Goal: Task Accomplishment & Management: Manage account settings

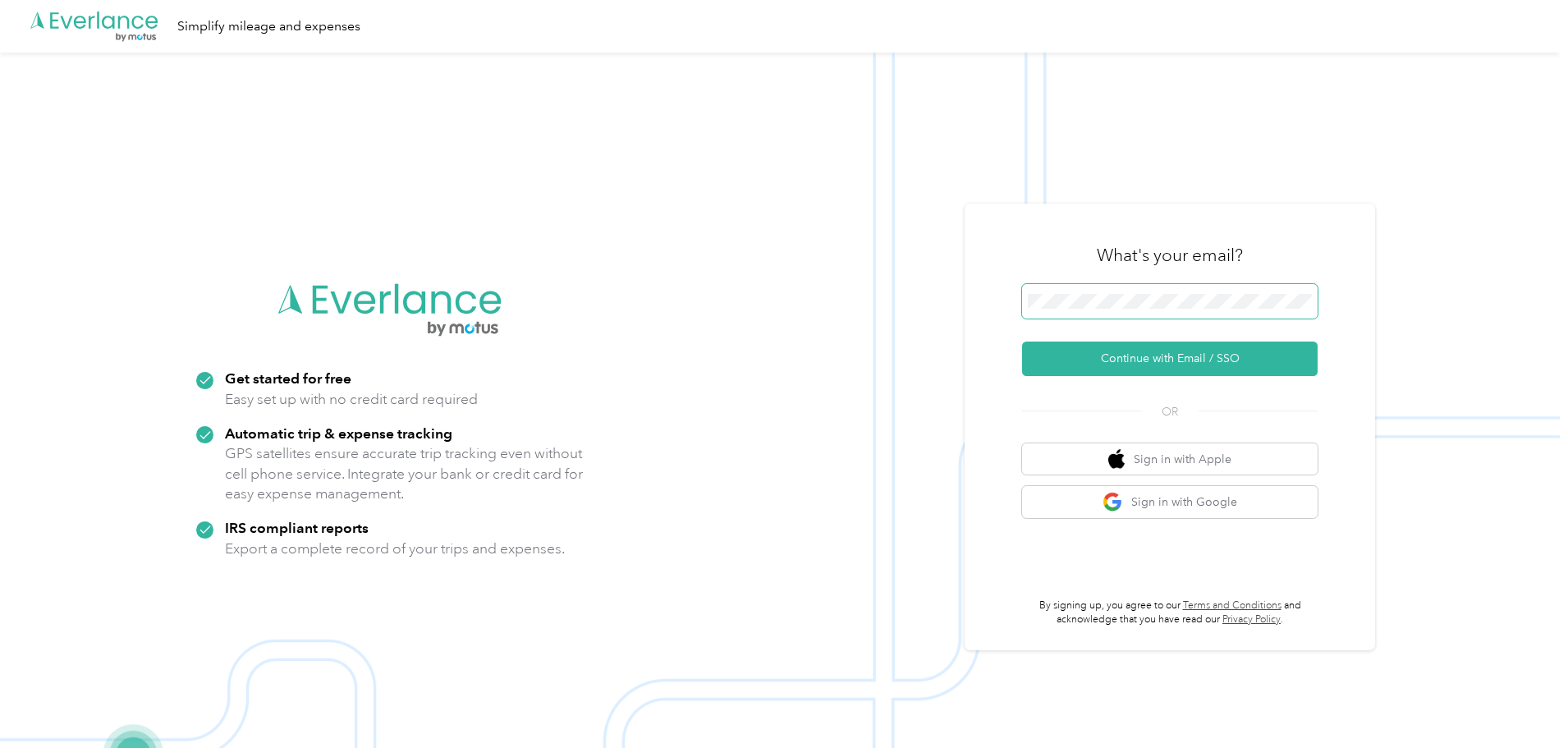
click at [1091, 292] on span at bounding box center [1169, 301] width 296 height 34
click at [1094, 303] on span at bounding box center [1169, 301] width 296 height 34
click at [1166, 355] on button "Continue with Email / SSO" at bounding box center [1169, 359] width 296 height 34
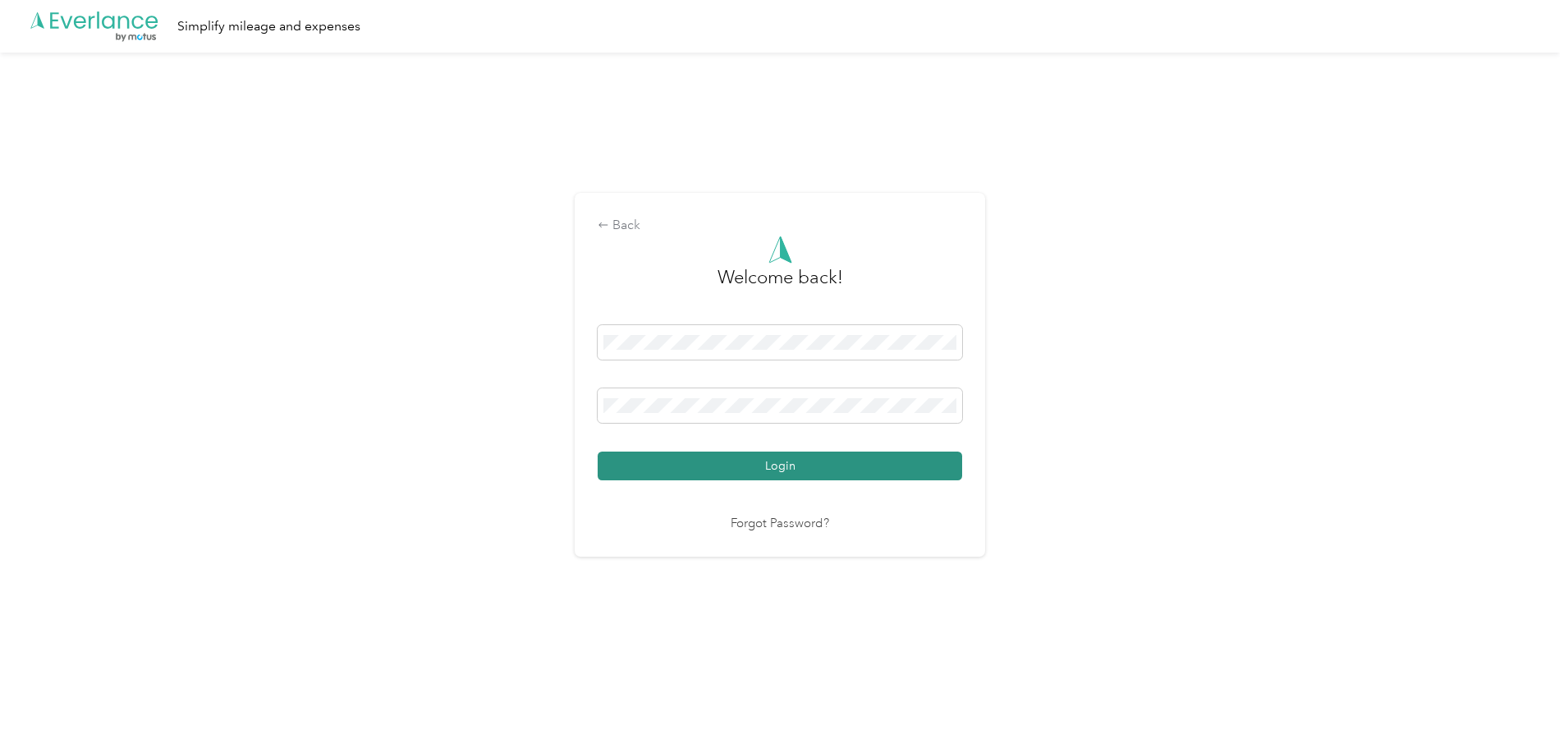
click at [780, 467] on button "Login" at bounding box center [779, 466] width 364 height 29
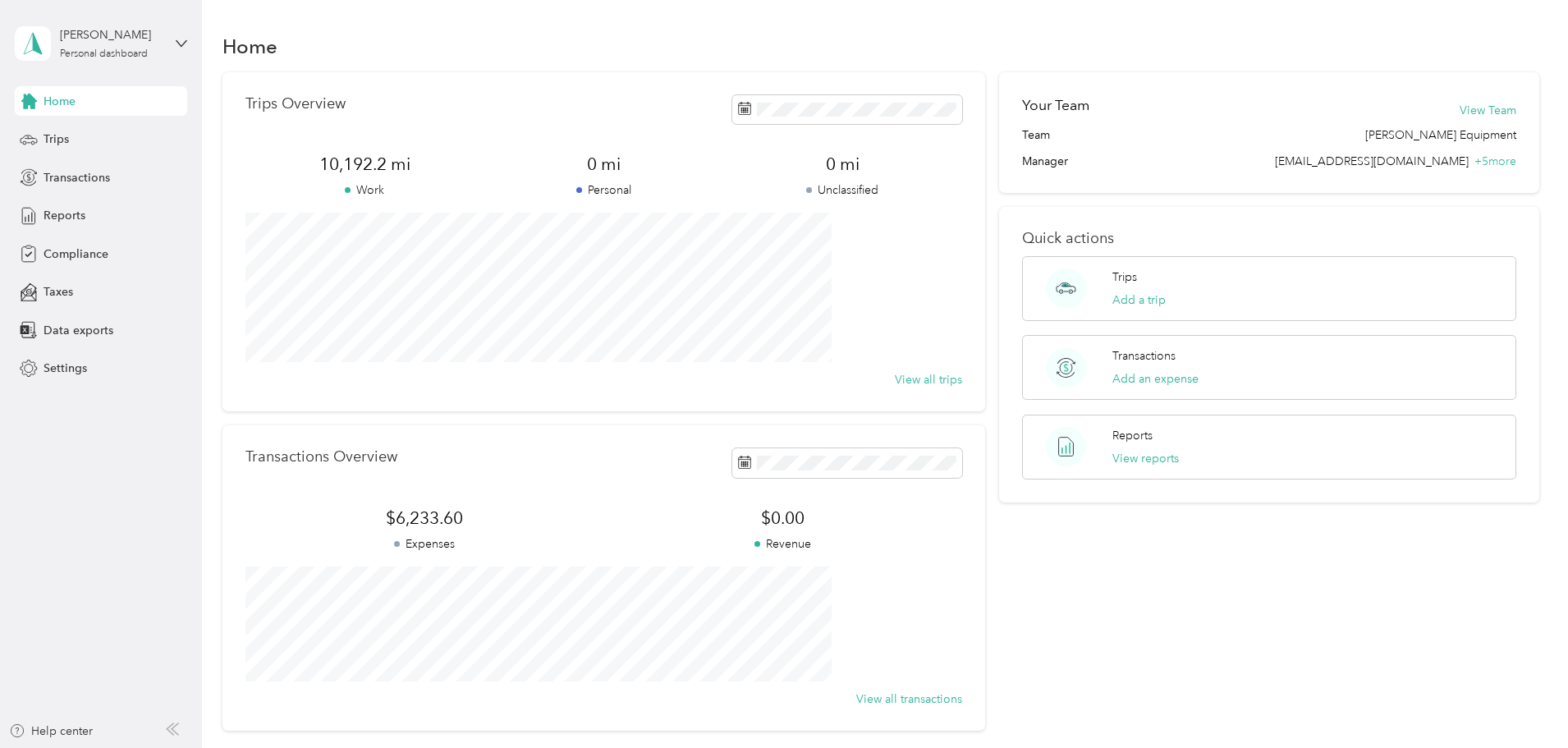
click at [121, 115] on div "Home" at bounding box center [100, 100] width 173 height 30
click at [58, 98] on span "Home" at bounding box center [59, 101] width 32 height 17
click at [68, 107] on span "Home" at bounding box center [59, 101] width 32 height 17
click at [316, 149] on div "Trips Overview 10,192.2 mi Work 0 mi Personal 0 mi Unclassified View all trips …" at bounding box center [881, 401] width 1318 height 659
drag, startPoint x: 351, startPoint y: 42, endPoint x: 420, endPoint y: 36, distance: 69.3
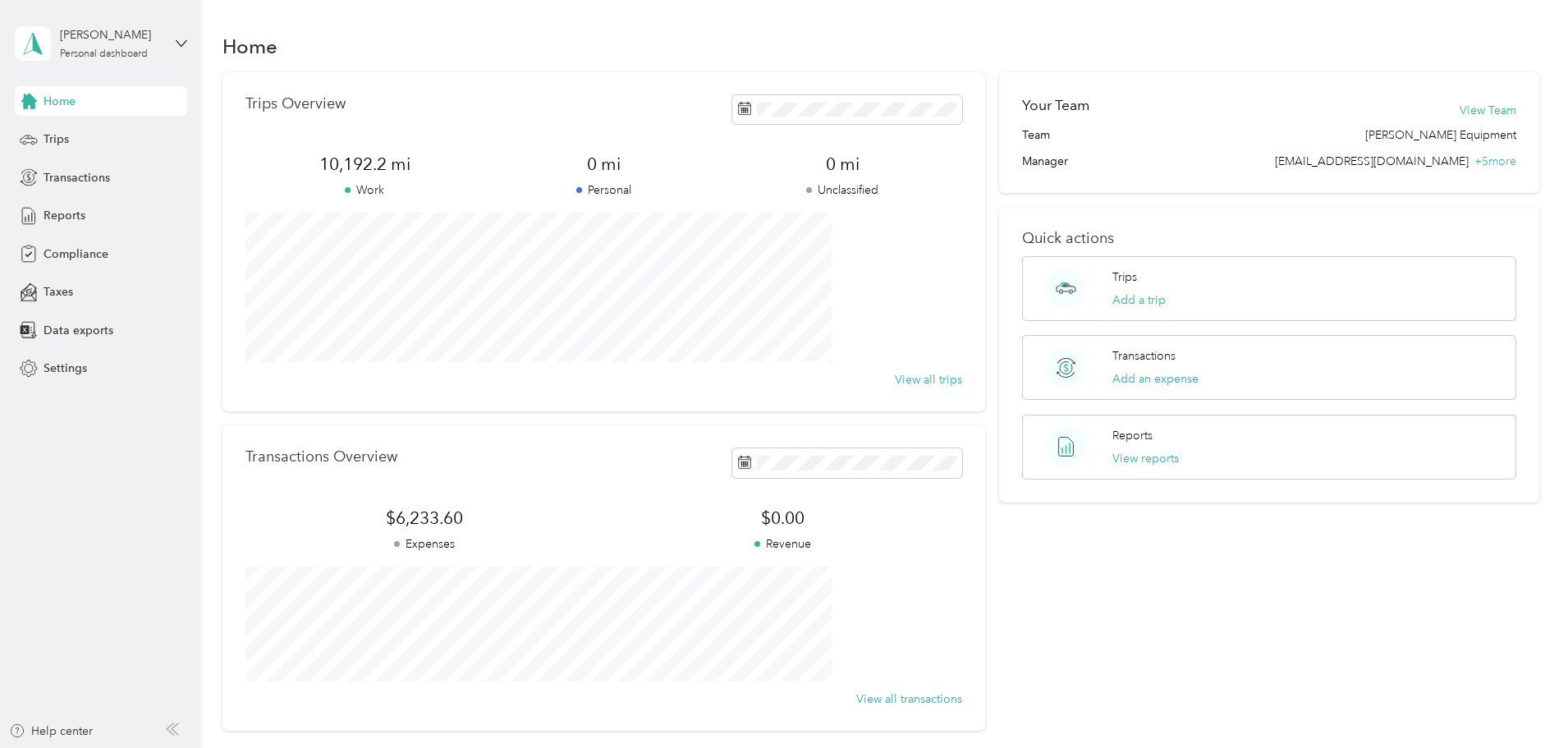
click at [406, 37] on div "Home" at bounding box center [881, 46] width 1318 height 34
click at [277, 45] on h1 "Home" at bounding box center [249, 46] width 55 height 17
drag, startPoint x: 324, startPoint y: 45, endPoint x: 425, endPoint y: 41, distance: 101.1
click at [425, 41] on div "Home" at bounding box center [881, 46] width 1318 height 34
click at [333, 103] on div "Trips Overview 10,192.2 mi Work 0 mi Personal 0 mi Unclassified View all trips" at bounding box center [604, 241] width 763 height 339
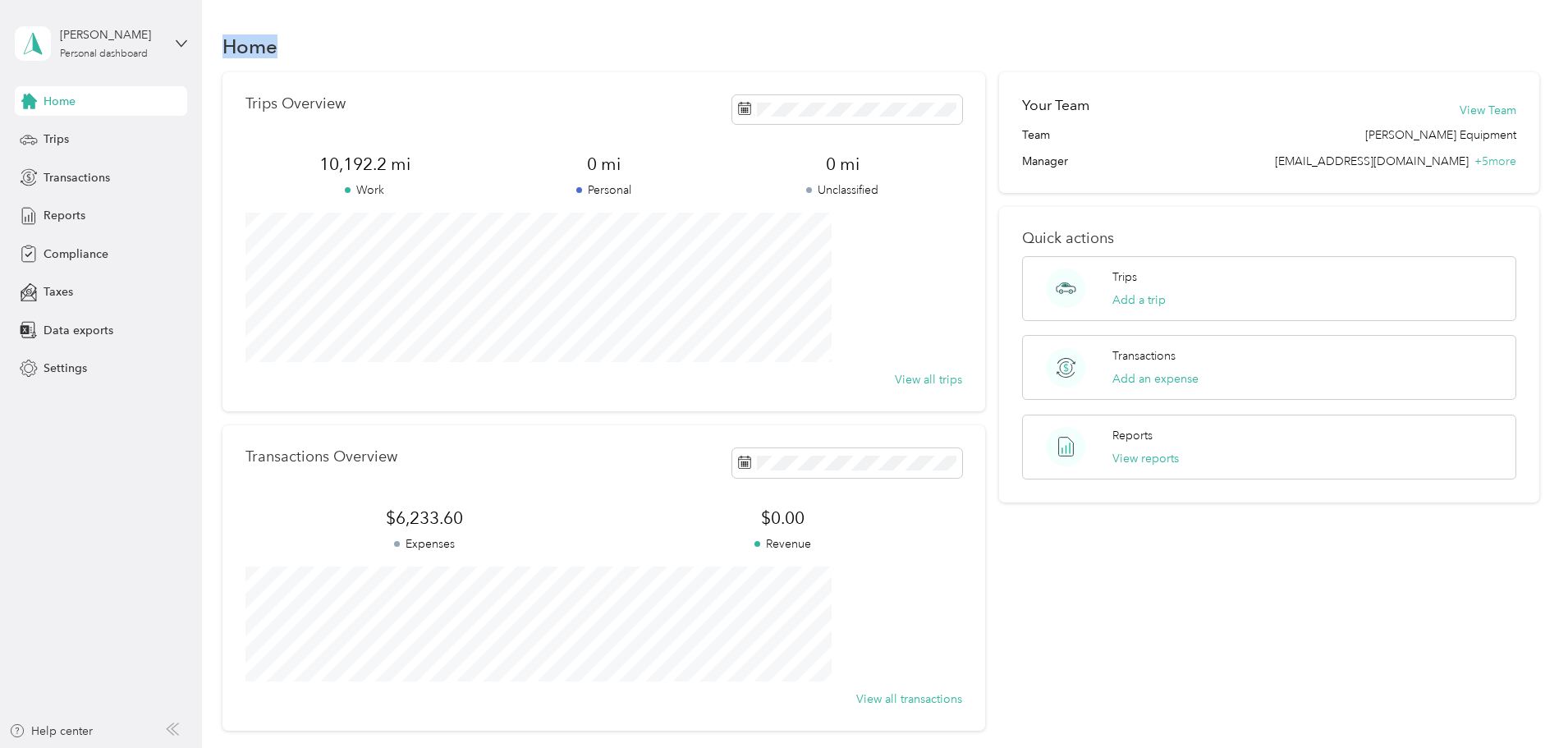
drag, startPoint x: 333, startPoint y: 48, endPoint x: 401, endPoint y: 46, distance: 68.0
click at [400, 46] on div "Home" at bounding box center [881, 46] width 1318 height 34
click at [401, 46] on div "Home" at bounding box center [881, 46] width 1318 height 34
drag, startPoint x: 340, startPoint y: 103, endPoint x: 529, endPoint y: 118, distance: 189.6
click at [529, 118] on div "Trips Overview 10,192.2 mi Work 0 mi Personal 0 mi Unclassified View all trips" at bounding box center [604, 241] width 763 height 339
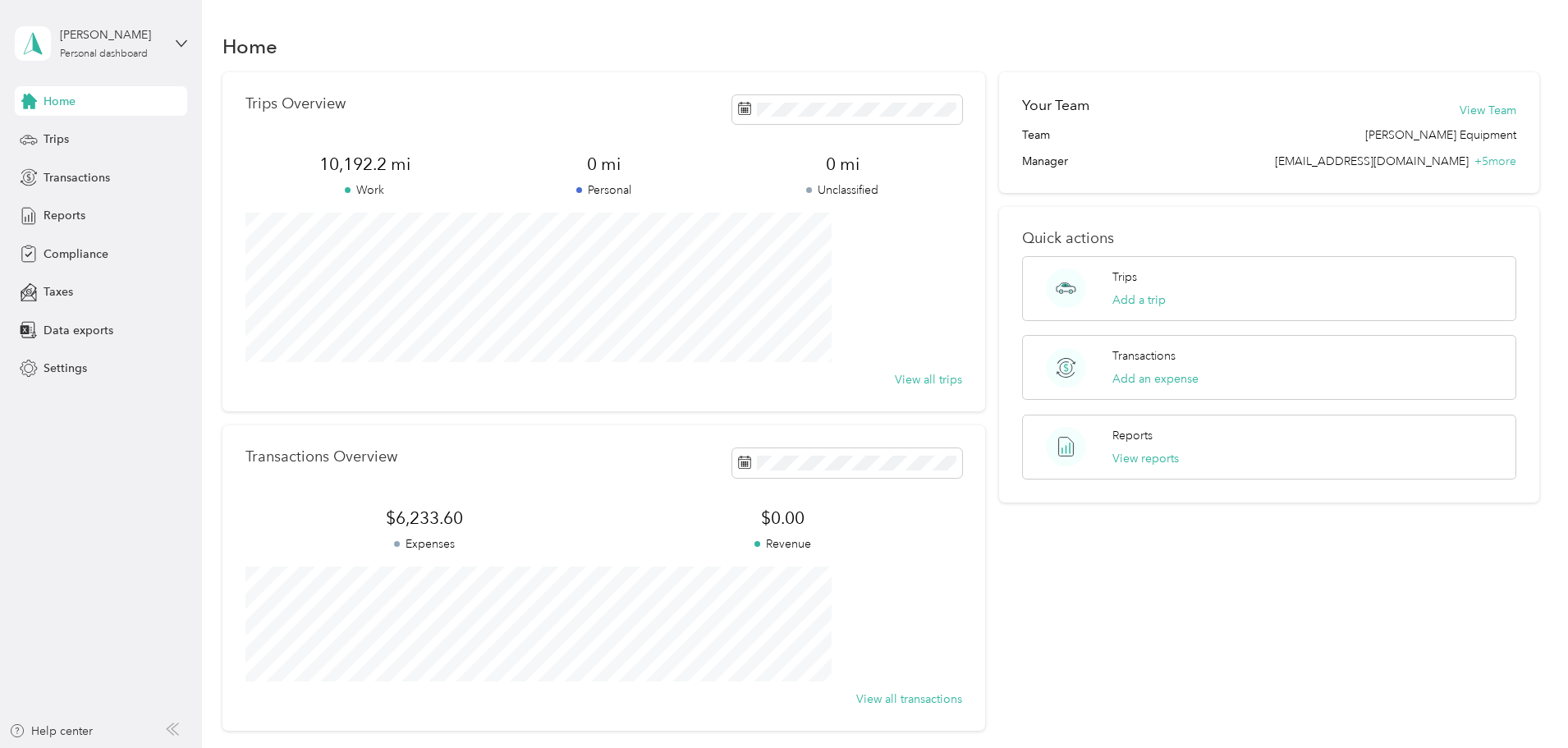
click at [529, 34] on div "Home" at bounding box center [881, 46] width 1318 height 34
click at [42, 131] on div "Trips" at bounding box center [100, 139] width 173 height 30
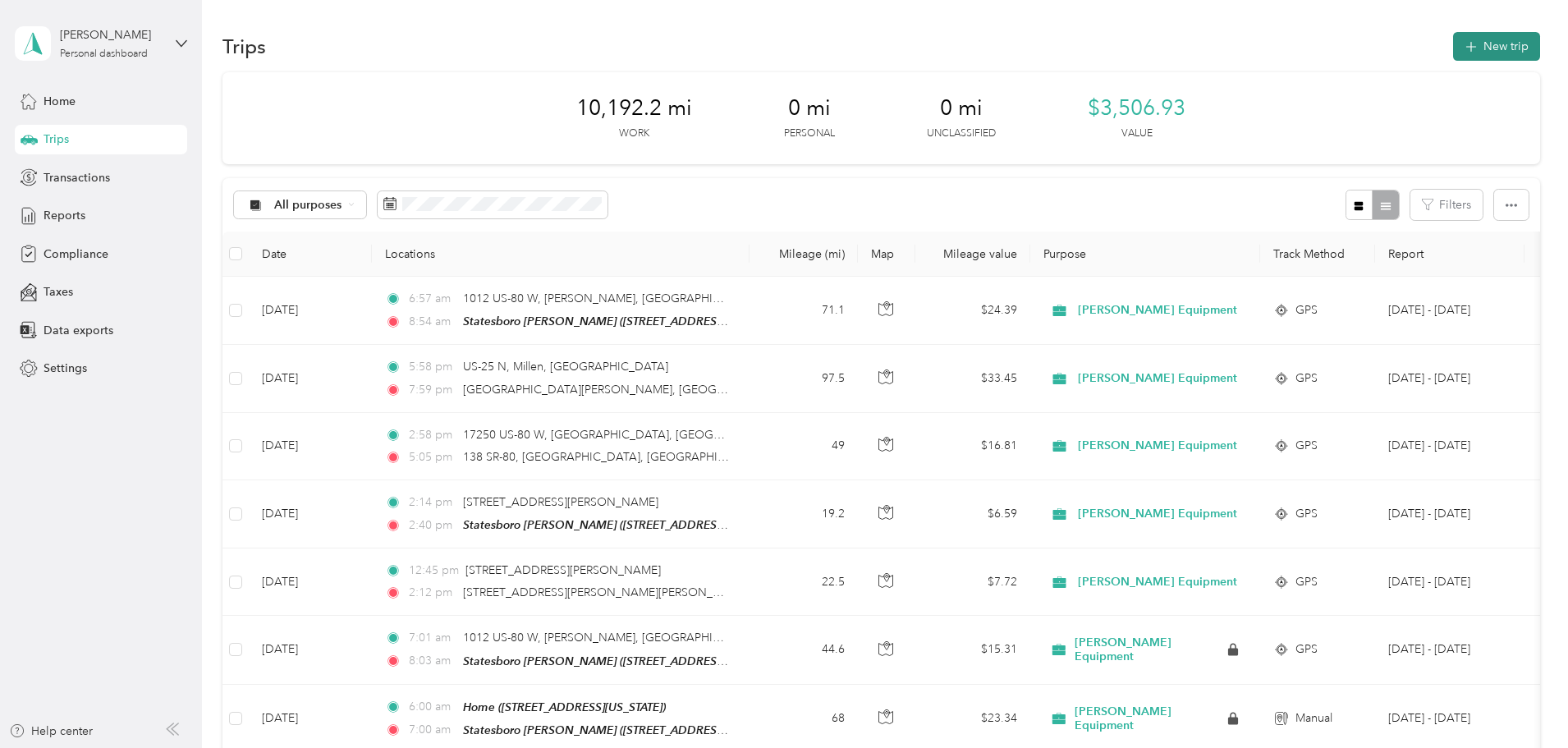
click at [1453, 51] on button "New trip" at bounding box center [1497, 46] width 87 height 29
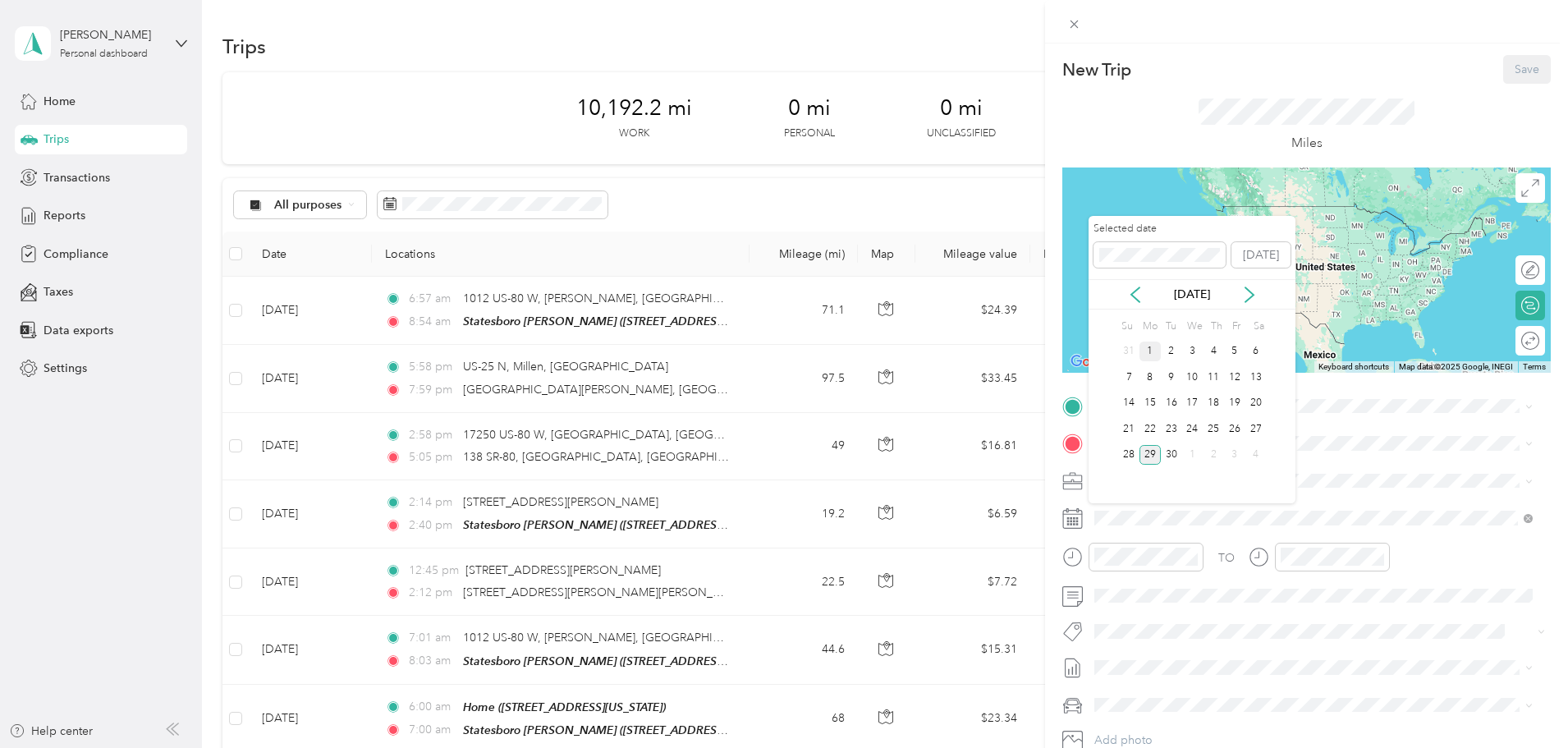
click at [1152, 351] on div "1" at bounding box center [1150, 351] width 22 height 21
click at [1177, 355] on div "2" at bounding box center [1172, 351] width 22 height 21
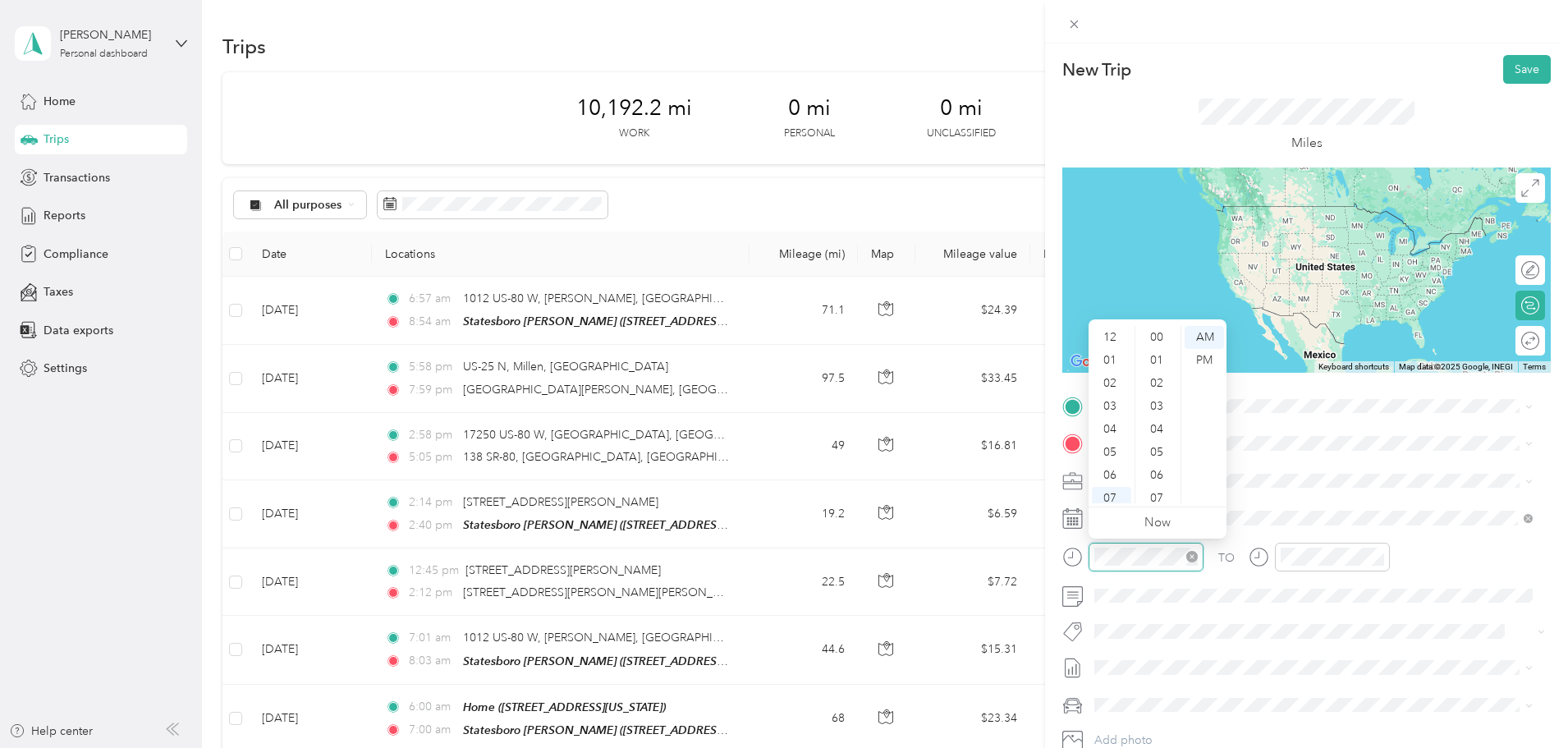
scroll to position [98, 0]
click at [1091, 550] on div at bounding box center [1146, 557] width 115 height 29
click at [1110, 375] on div "06" at bounding box center [1112, 376] width 40 height 23
click at [1155, 344] on div "00" at bounding box center [1159, 337] width 40 height 23
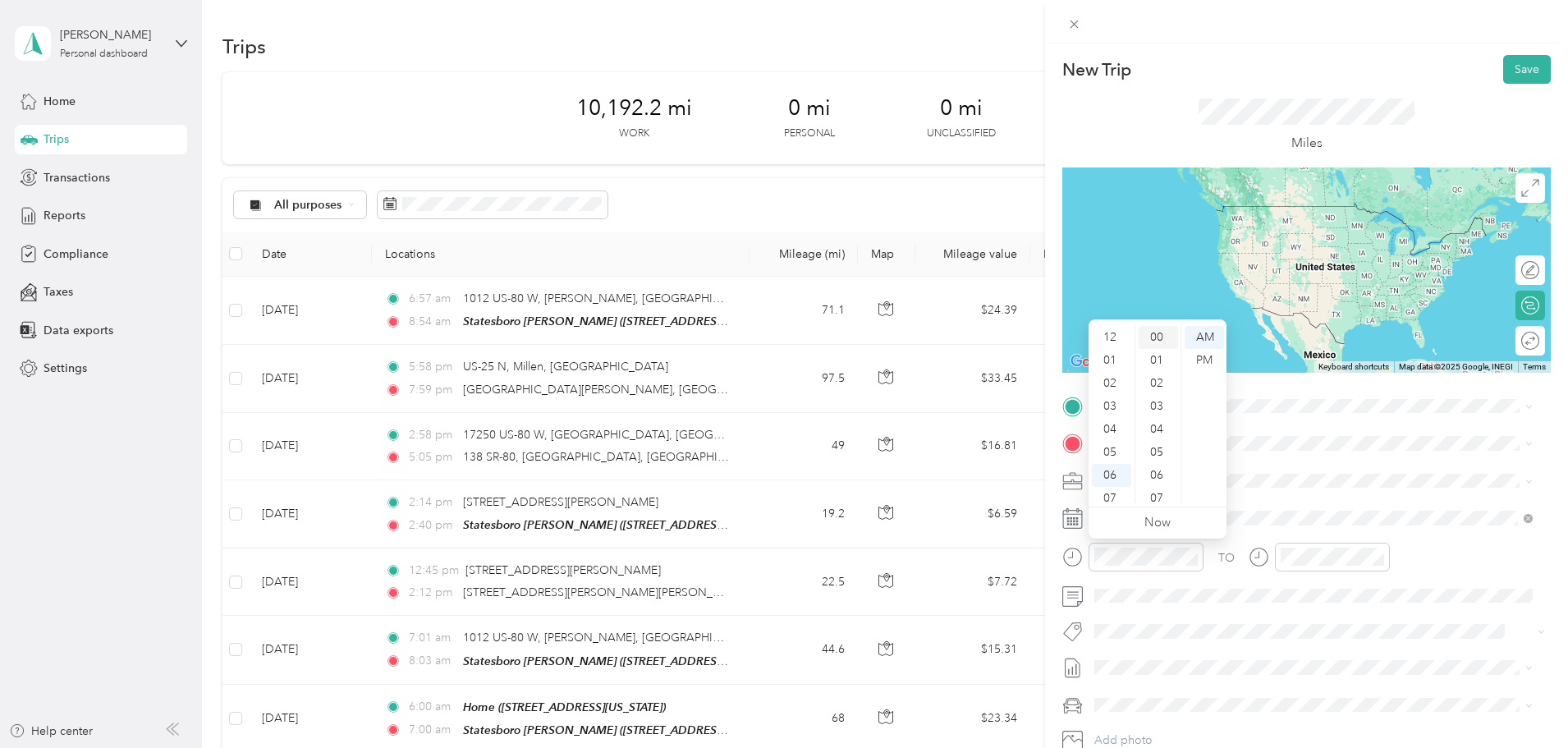
click at [1163, 339] on div "00" at bounding box center [1159, 337] width 40 height 23
click at [1216, 340] on div "AM" at bounding box center [1205, 337] width 40 height 23
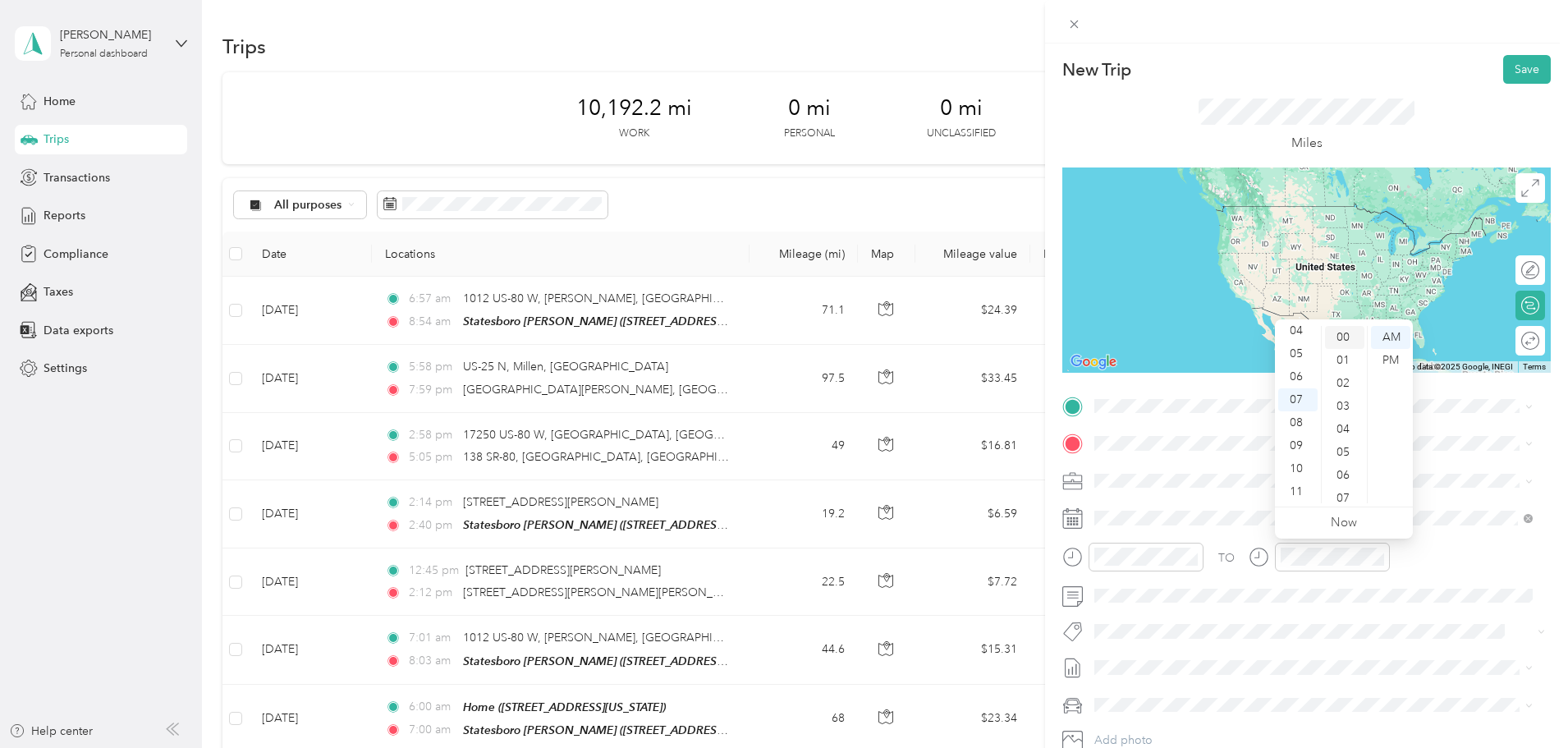
click at [1342, 332] on div "00" at bounding box center [1345, 337] width 40 height 23
click at [1387, 337] on div "AM" at bounding box center [1391, 337] width 40 height 23
click at [1156, 414] on span at bounding box center [1320, 406] width 463 height 26
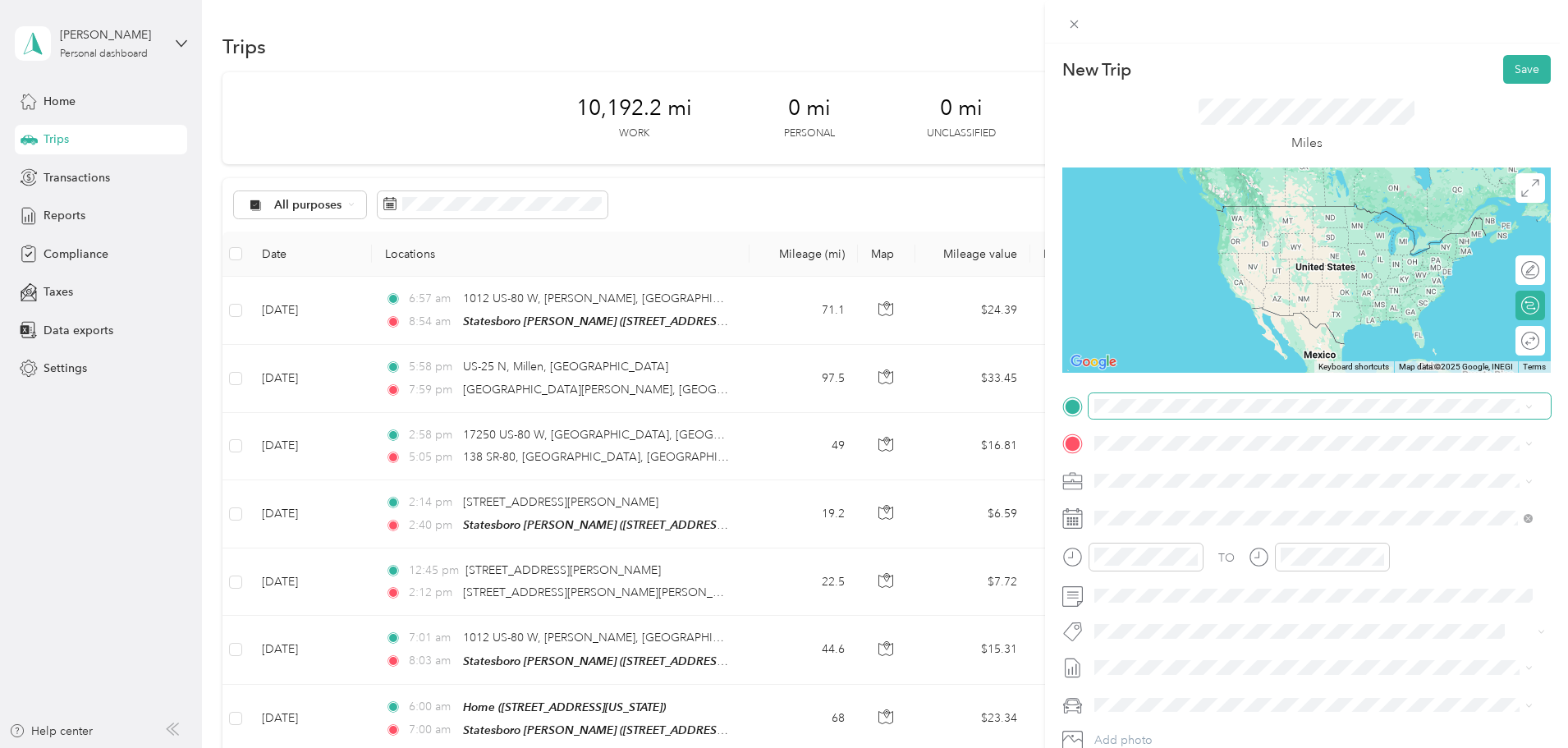
click at [1156, 414] on span at bounding box center [1320, 406] width 463 height 26
click at [1188, 602] on div "Home" at bounding box center [1208, 609] width 164 height 14
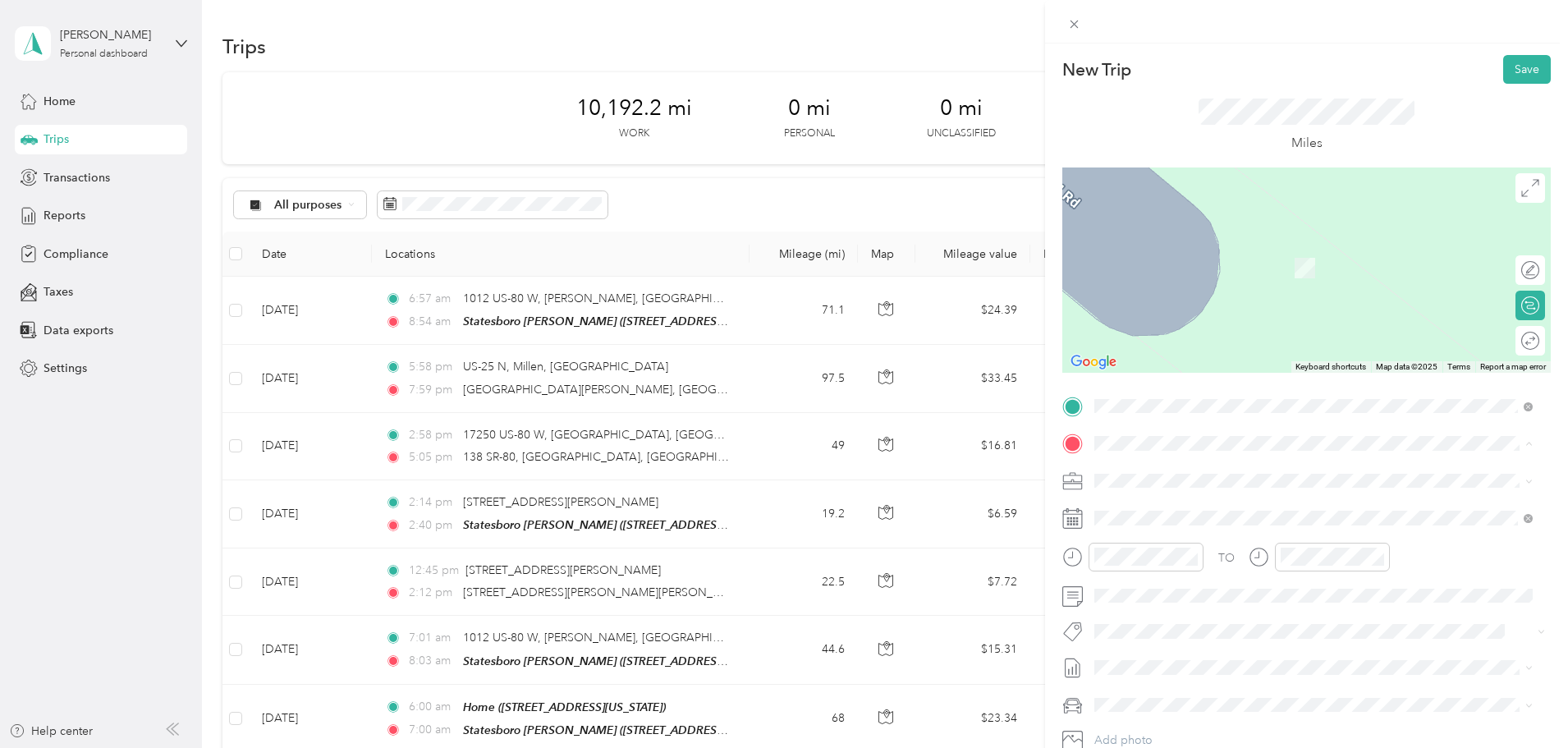
click at [1182, 526] on span "[STREET_ADDRESS][US_STATE]" at bounding box center [1208, 526] width 164 height 14
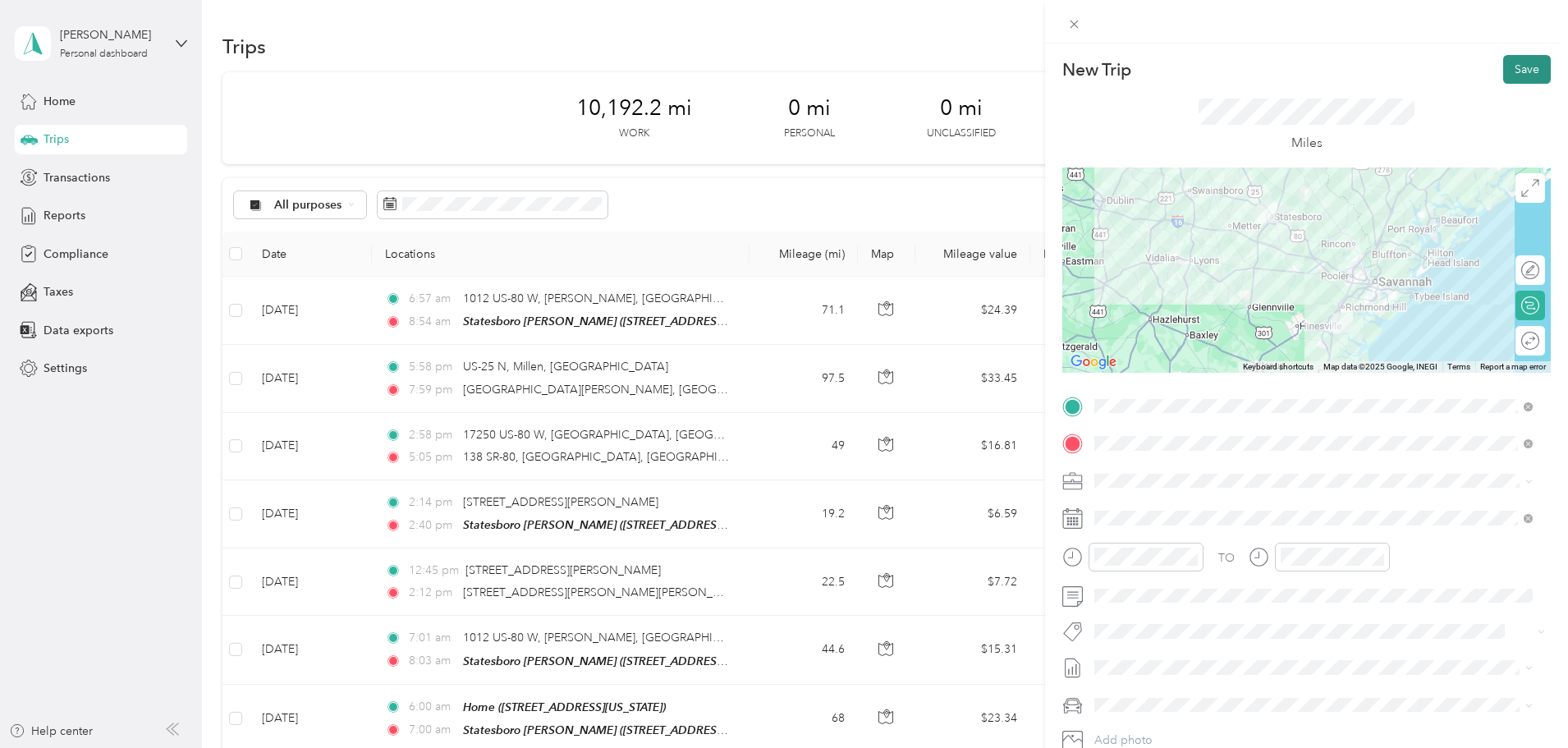
click at [1514, 74] on button "Save" at bounding box center [1527, 70] width 48 height 29
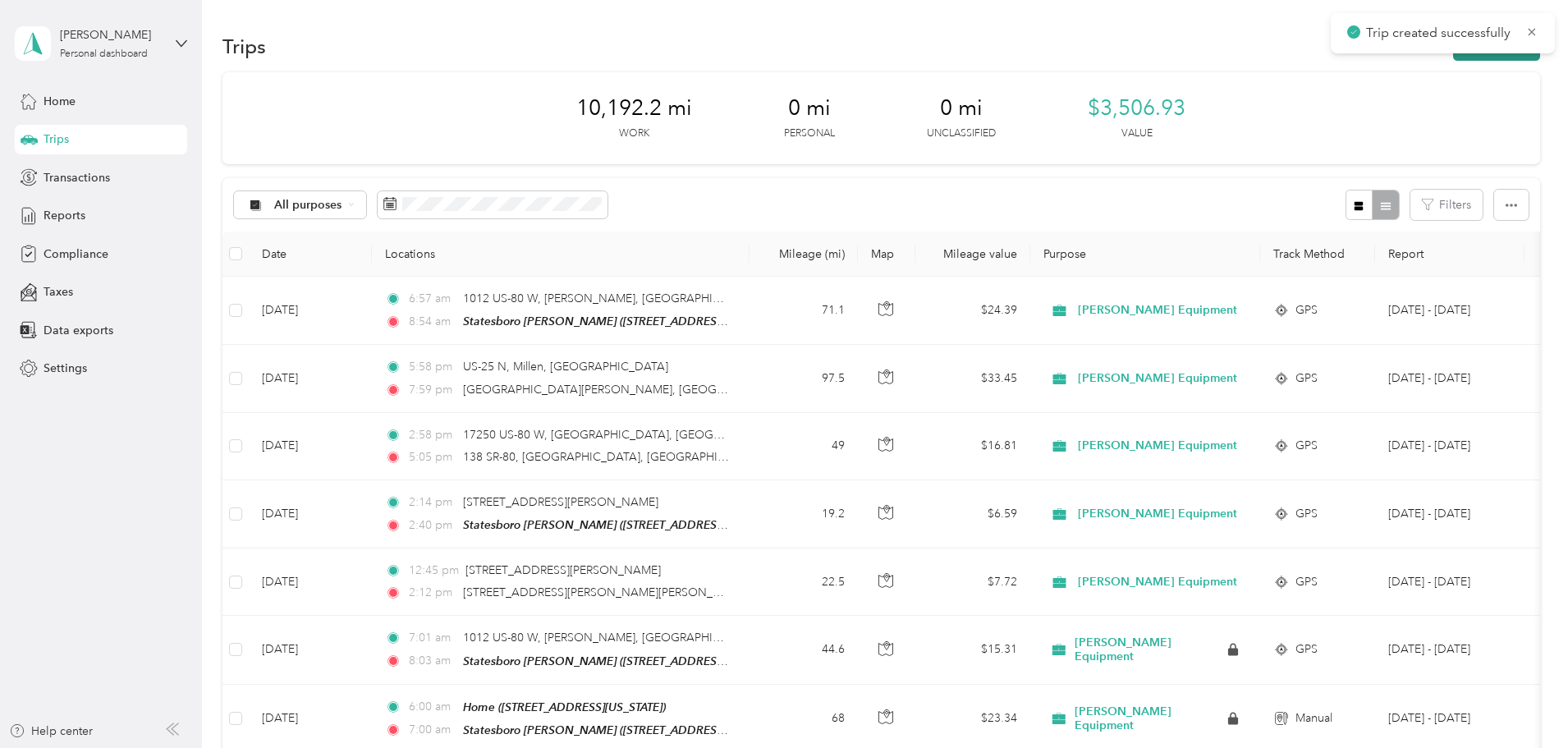
click at [1453, 58] on button "New trip" at bounding box center [1497, 46] width 87 height 29
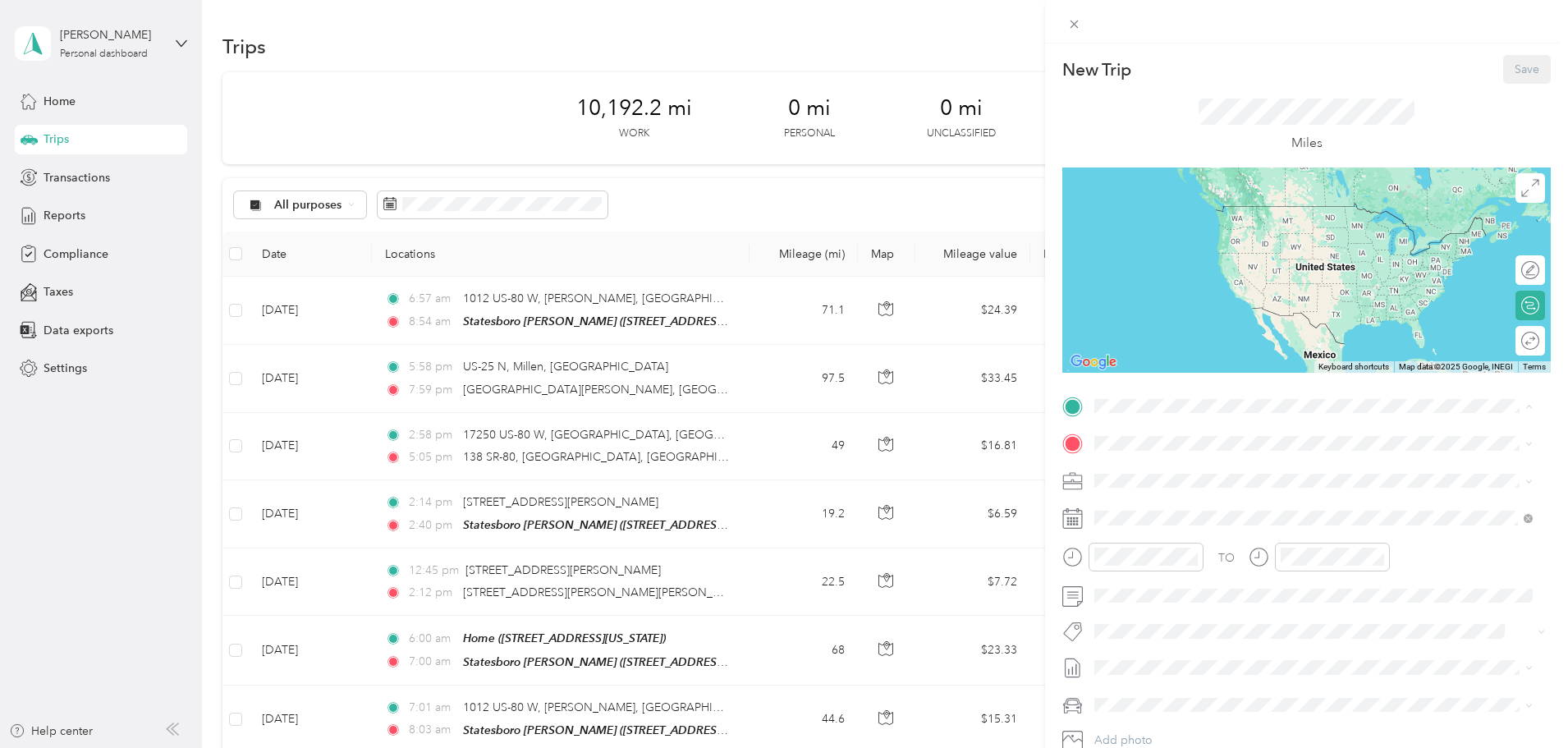
click at [1151, 621] on span "[STREET_ADDRESS][US_STATE]" at bounding box center [1208, 627] width 164 height 14
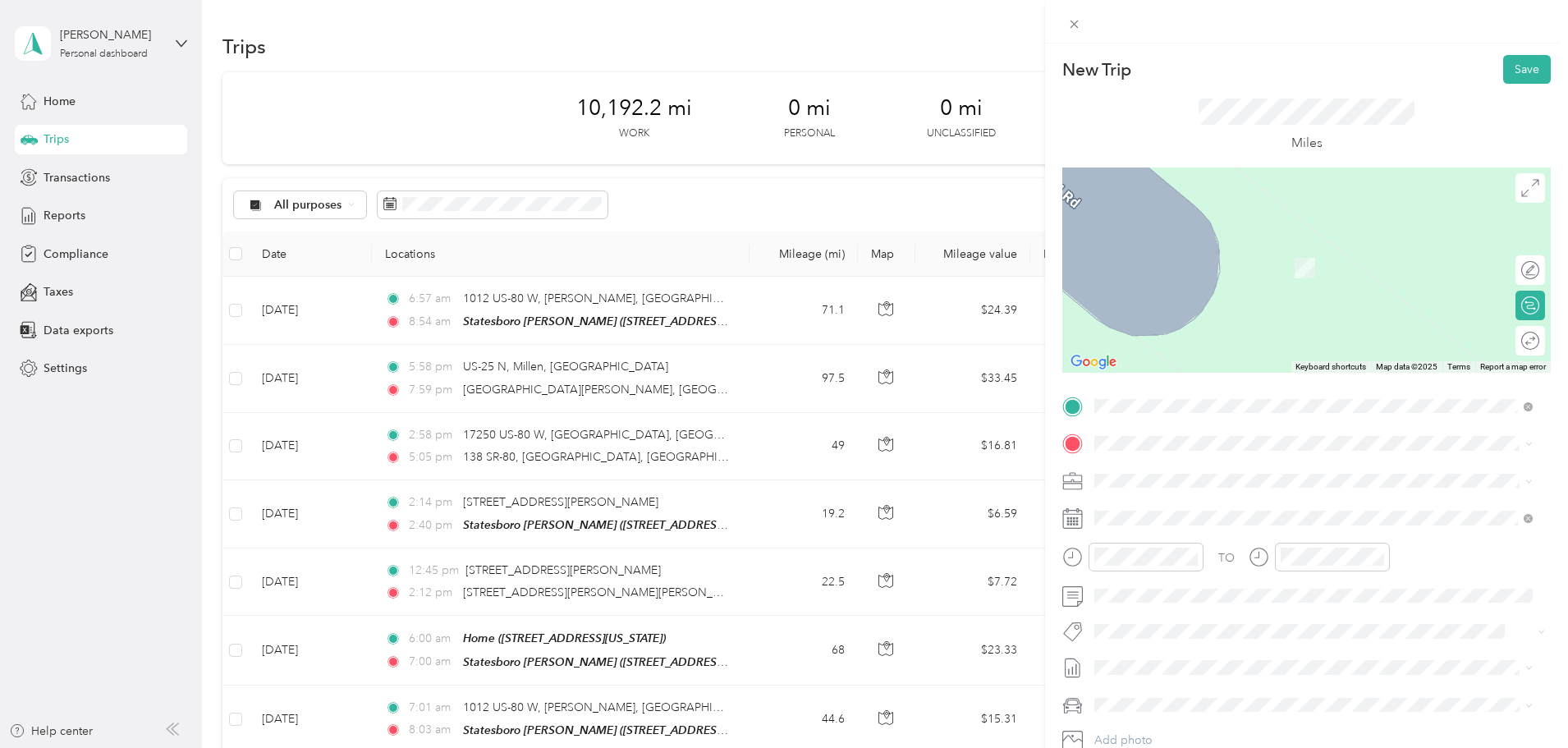
click at [1172, 514] on div "Statesboro [PERSON_NAME] [STREET_ADDRESS][US_STATE]" at bounding box center [1208, 517] width 164 height 34
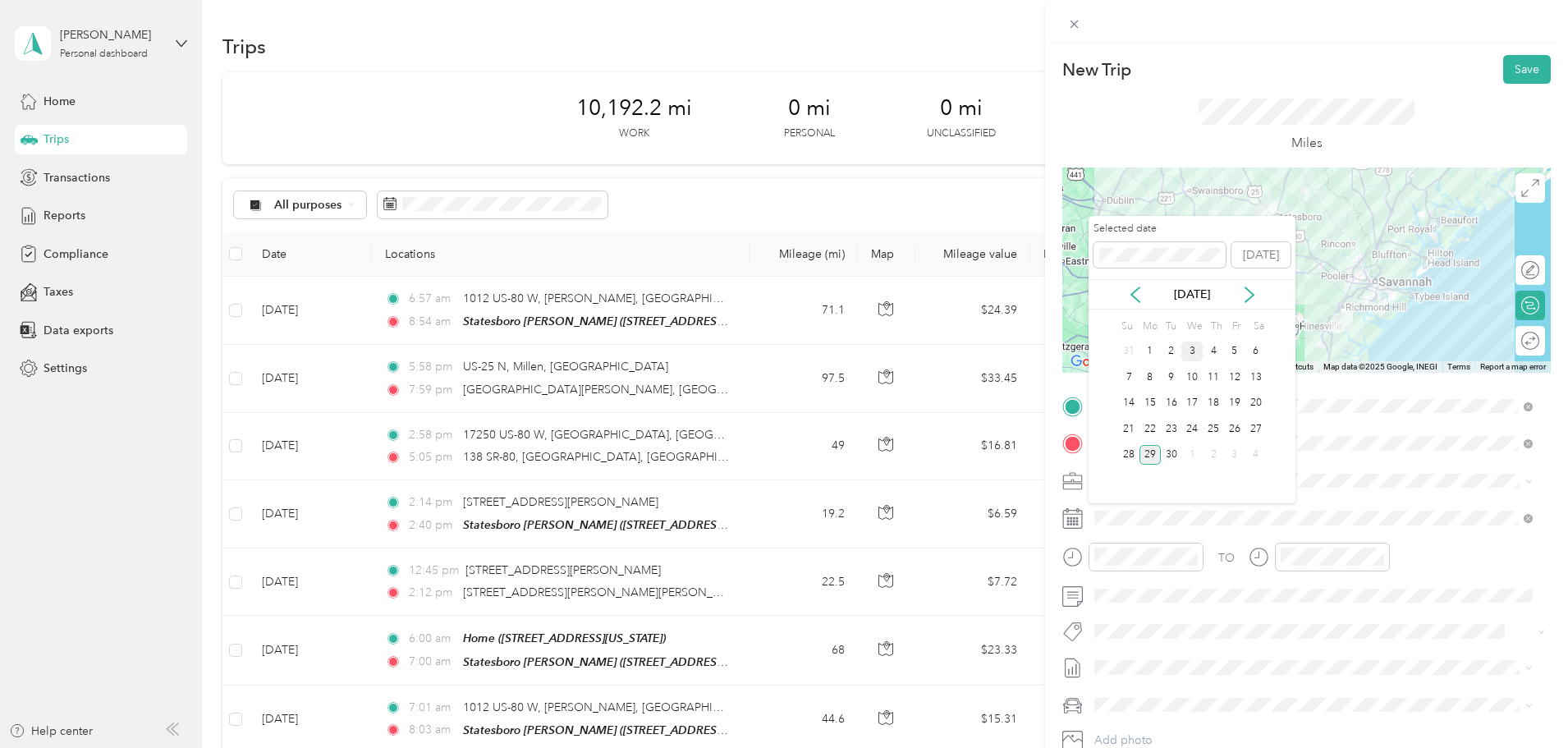
click at [1192, 346] on div "3" at bounding box center [1192, 351] width 22 height 21
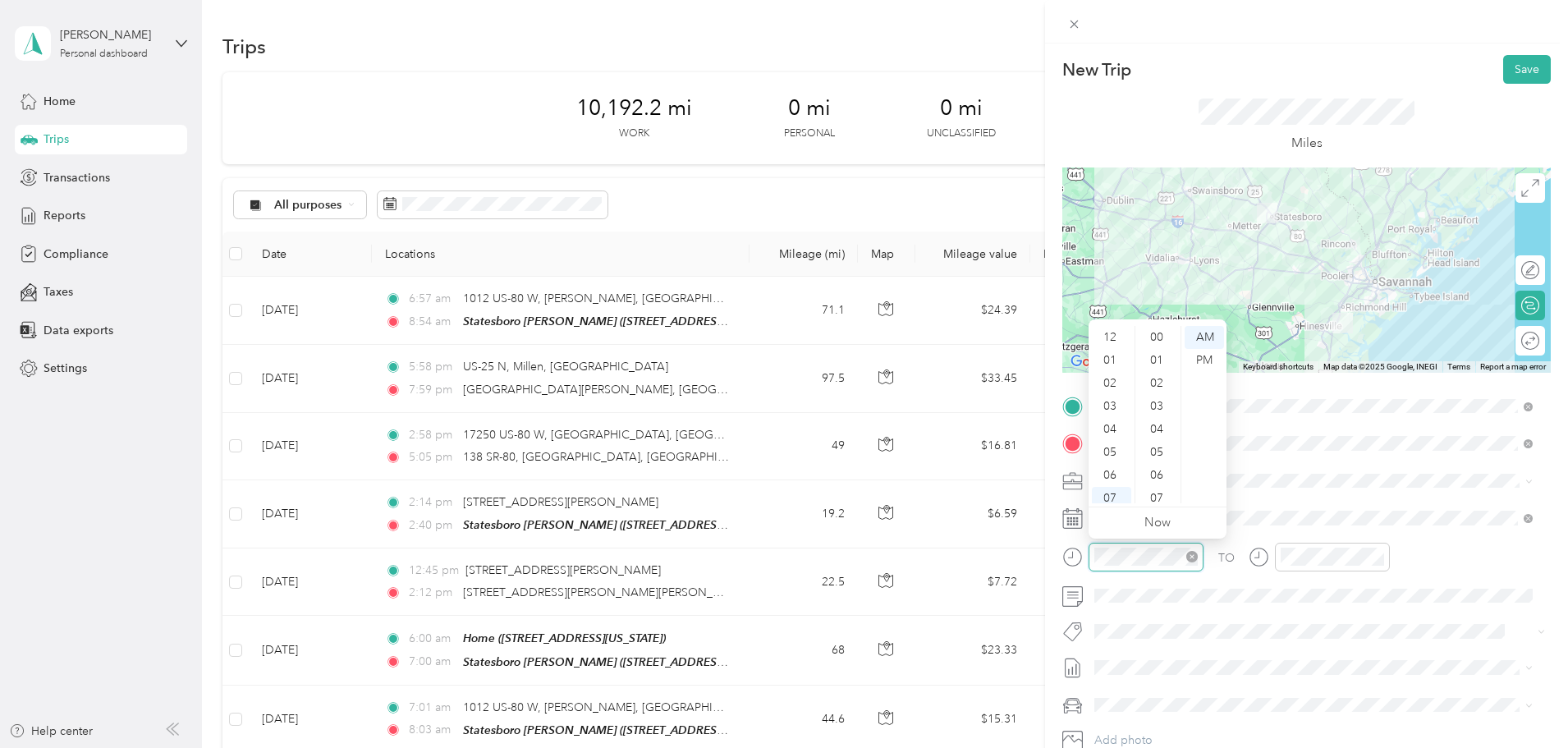
scroll to position [98, 0]
click at [1115, 379] on div "06" at bounding box center [1112, 376] width 40 height 23
click at [1160, 332] on div "00" at bounding box center [1159, 337] width 40 height 23
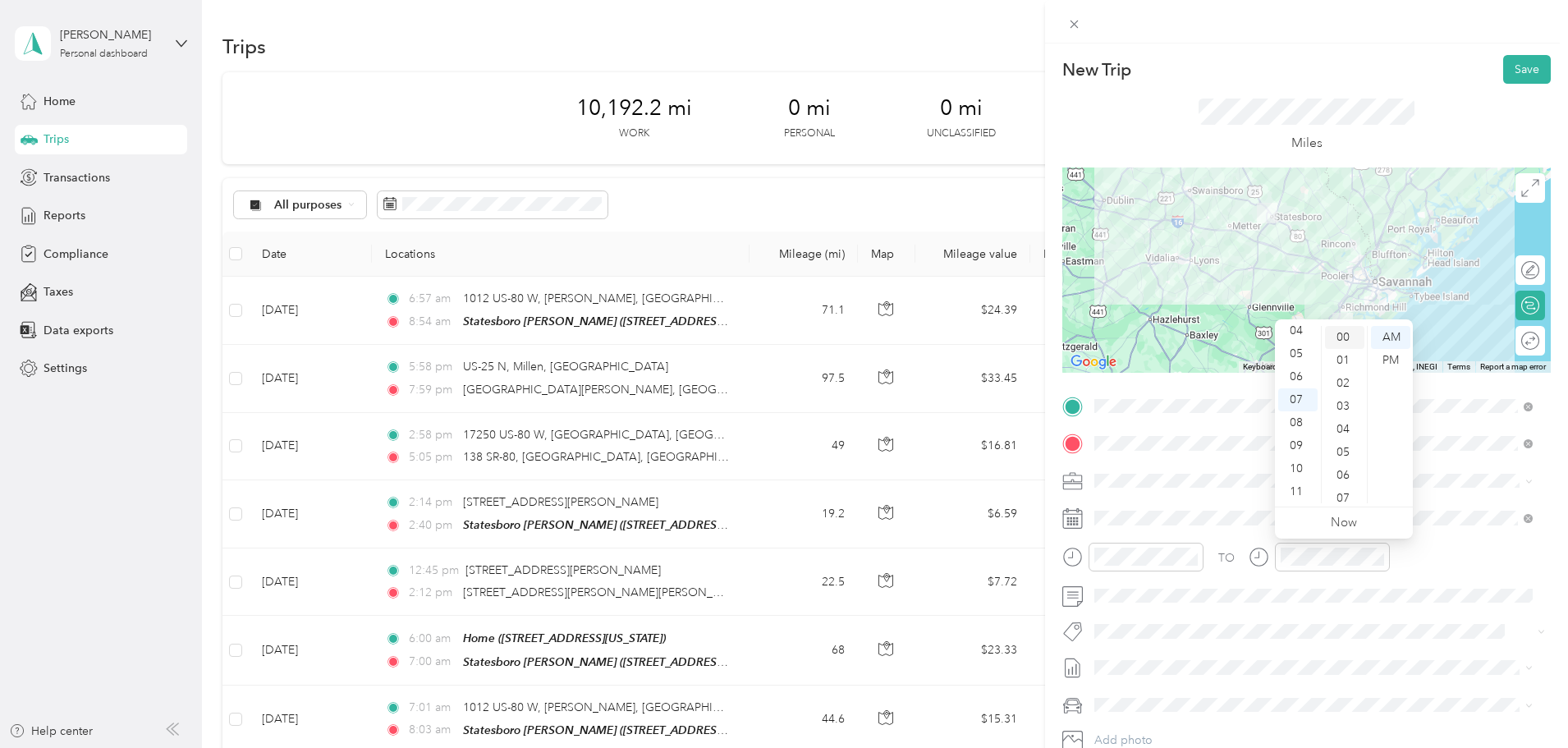
click at [1343, 338] on div "00" at bounding box center [1345, 337] width 40 height 23
click at [1527, 70] on button "Save" at bounding box center [1527, 70] width 48 height 29
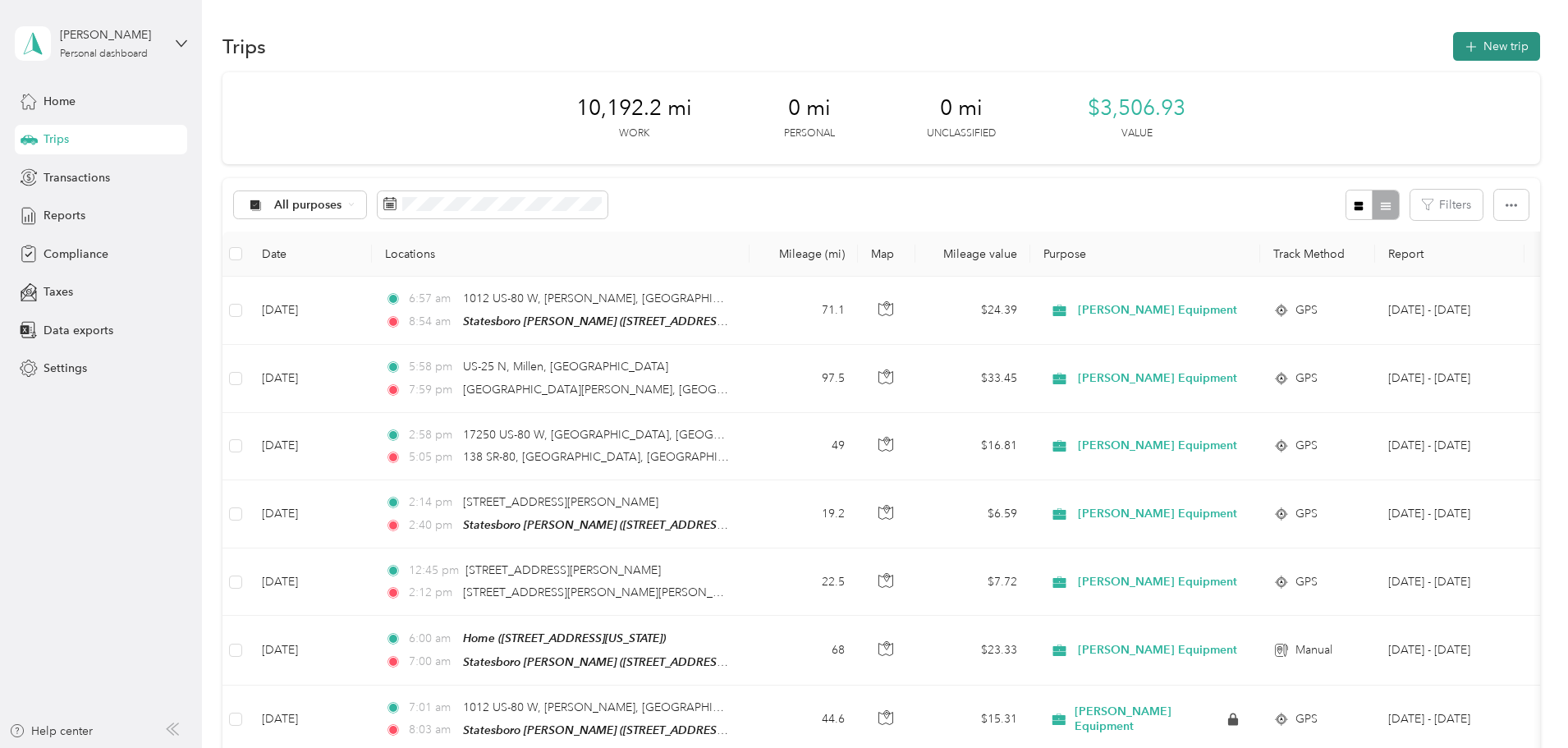
click at [1453, 41] on button "New trip" at bounding box center [1497, 46] width 87 height 29
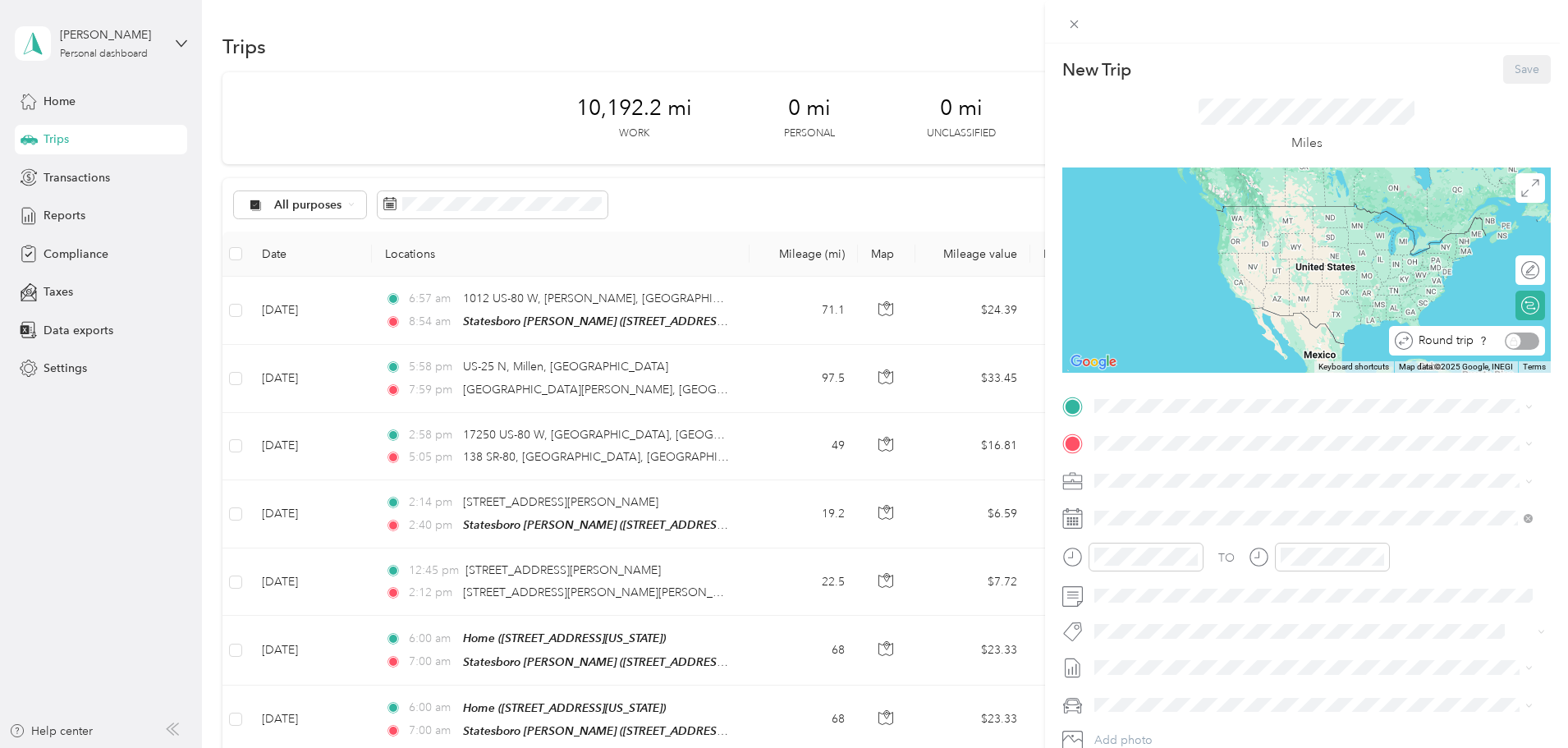
click at [1524, 346] on div "Round trip" at bounding box center [1477, 341] width 127 height 17
click at [1507, 341] on div "Round trip" at bounding box center [1477, 341] width 127 height 17
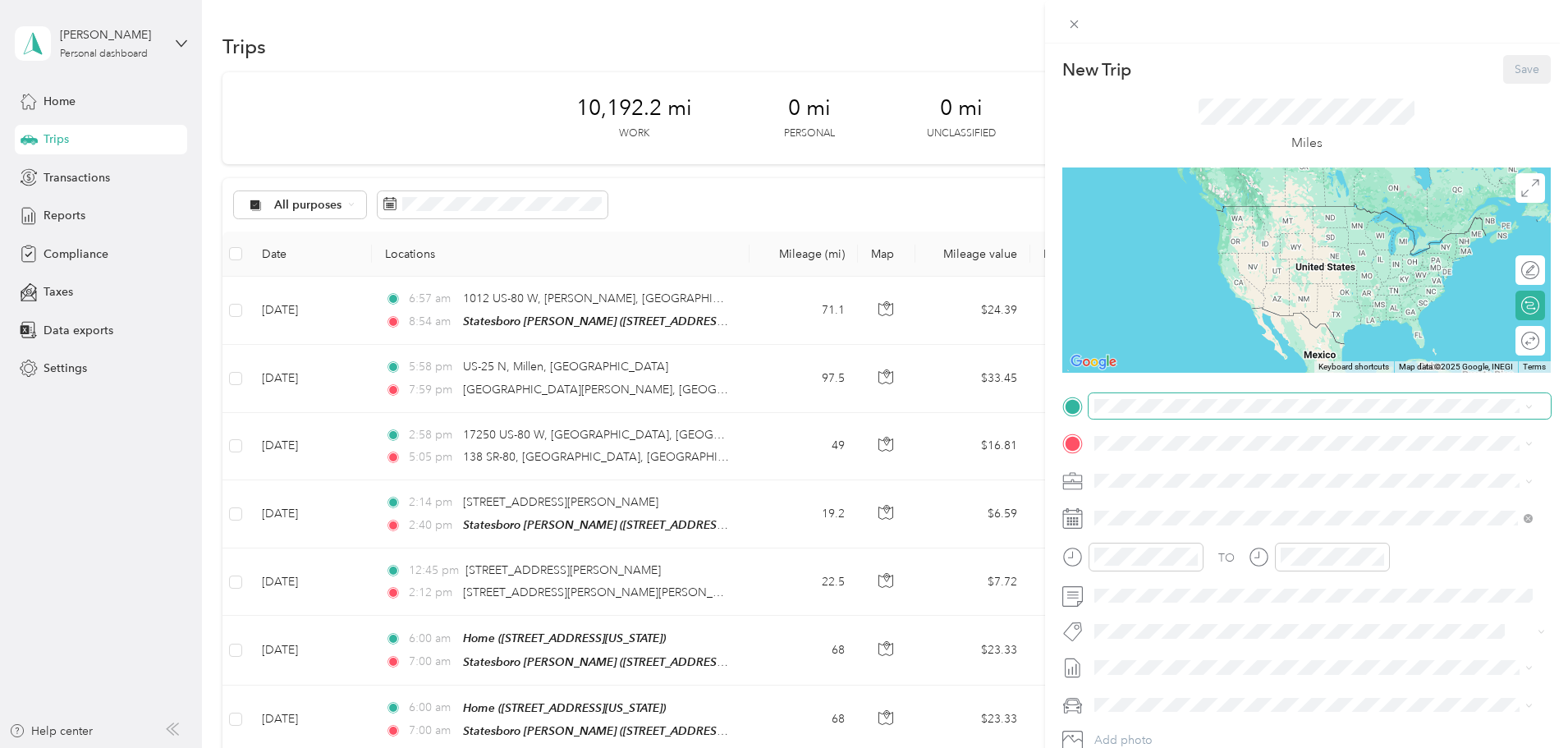
click at [1140, 397] on span at bounding box center [1320, 406] width 463 height 26
click at [1138, 413] on span at bounding box center [1320, 406] width 463 height 26
click at [1185, 484] on span "[STREET_ADDRESS][US_STATE]" at bounding box center [1208, 489] width 164 height 14
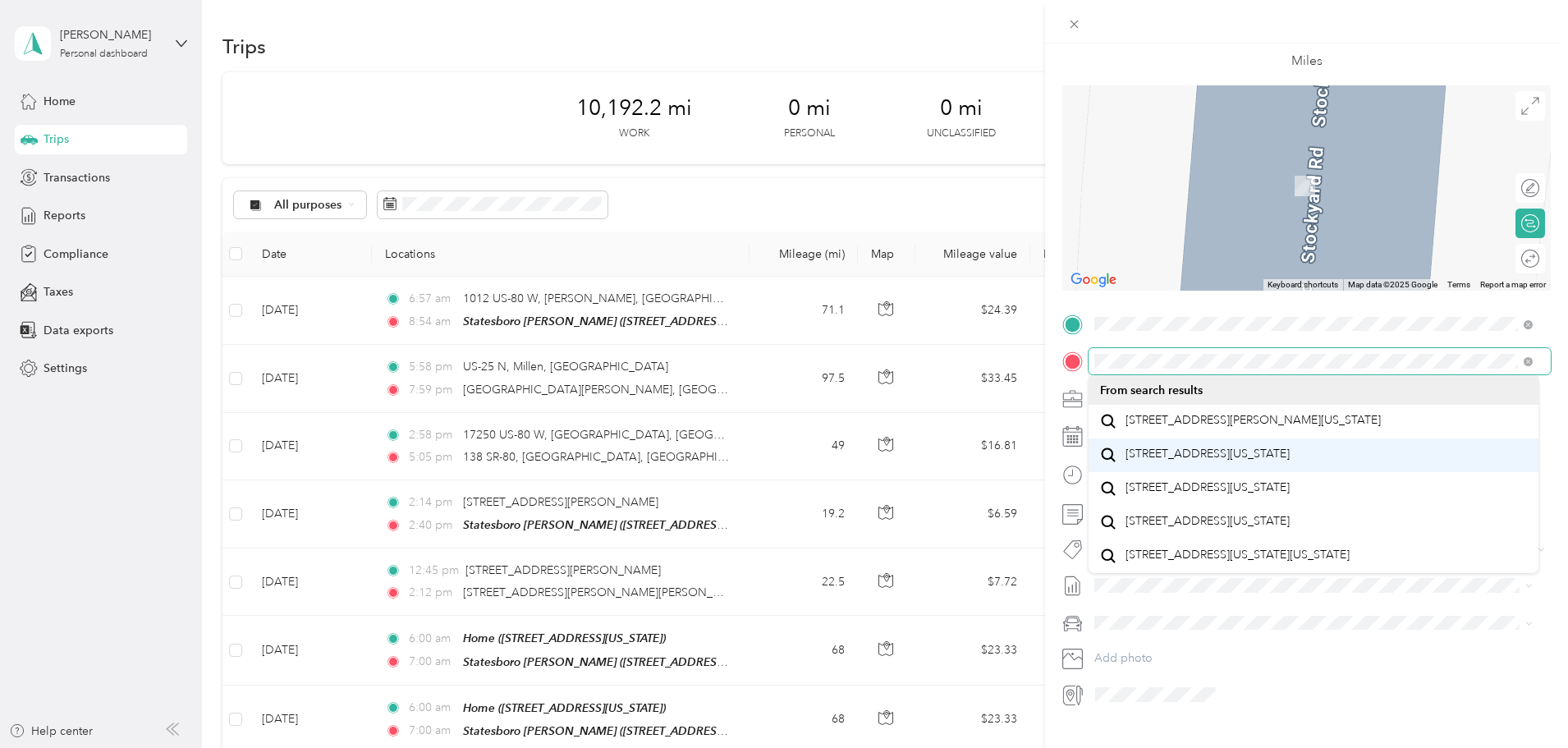
scroll to position [29, 0]
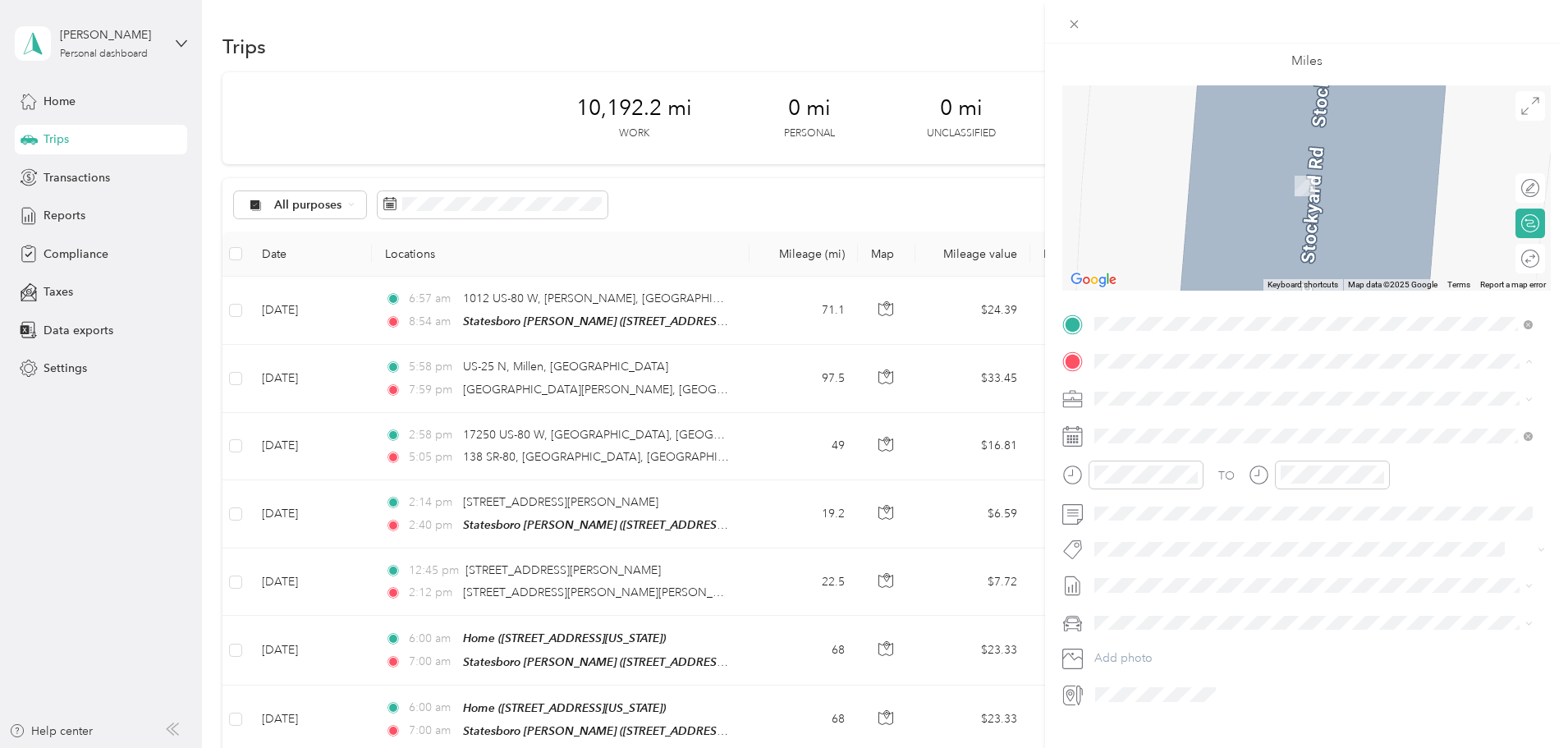
click at [1201, 427] on span "[STREET_ADDRESS][PERSON_NAME][US_STATE]" at bounding box center [1253, 420] width 256 height 14
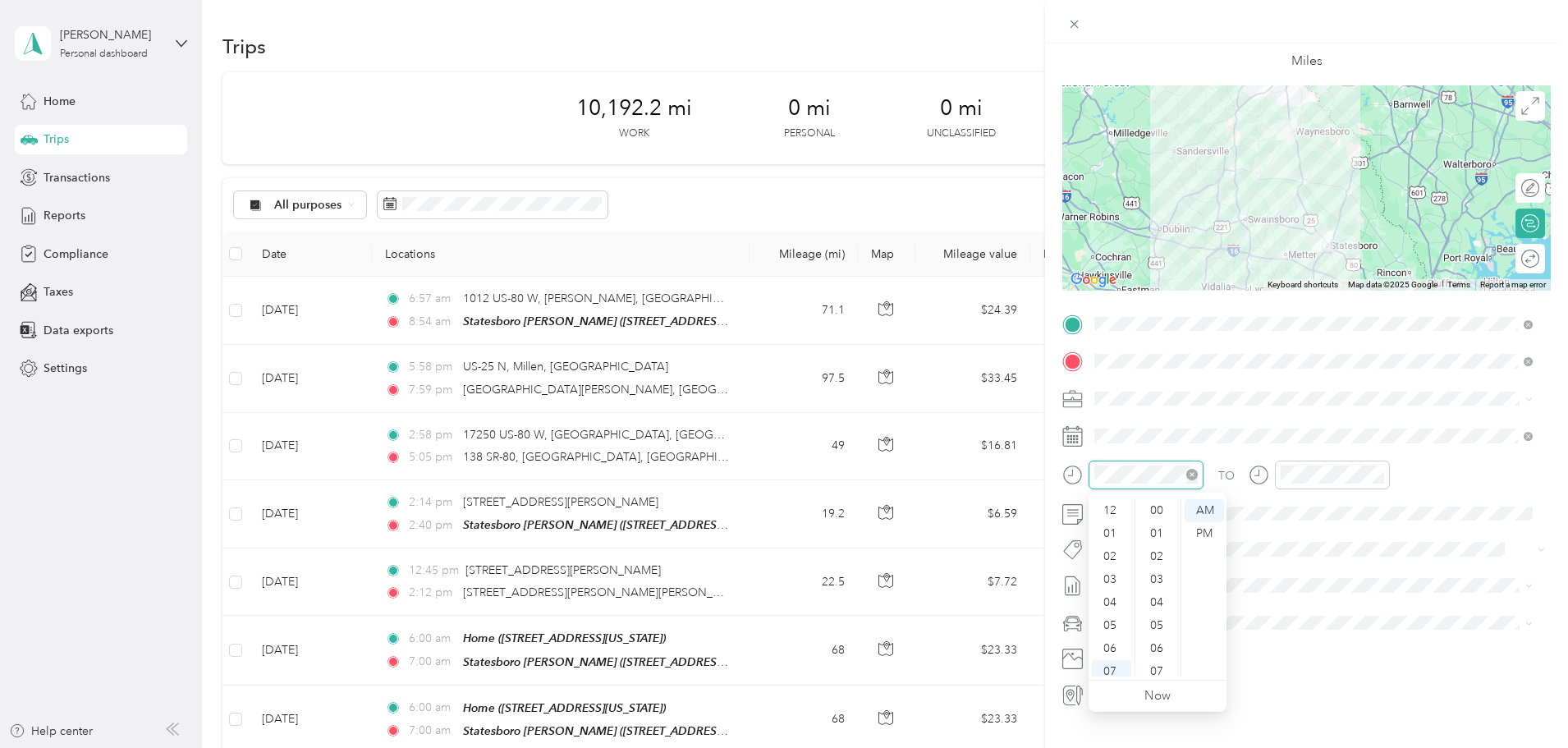
scroll to position [98, 0]
click at [1109, 597] on div "08" at bounding box center [1112, 595] width 40 height 23
click at [1159, 509] on div "00" at bounding box center [1159, 510] width 40 height 23
click at [1291, 483] on div at bounding box center [1332, 475] width 115 height 29
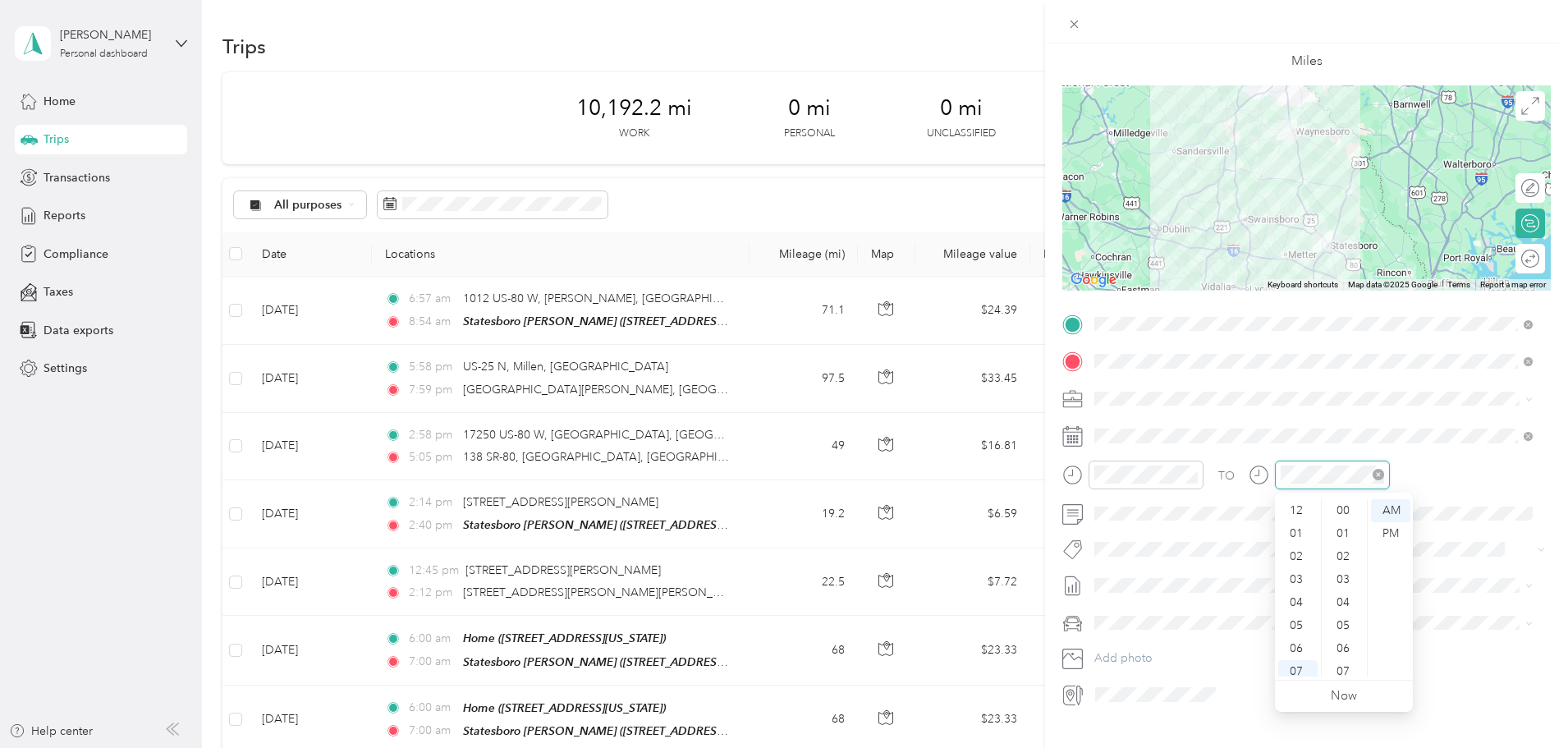
scroll to position [98, 0]
click at [1300, 622] on div "09" at bounding box center [1299, 618] width 40 height 23
click at [1337, 505] on div "00" at bounding box center [1345, 510] width 40 height 23
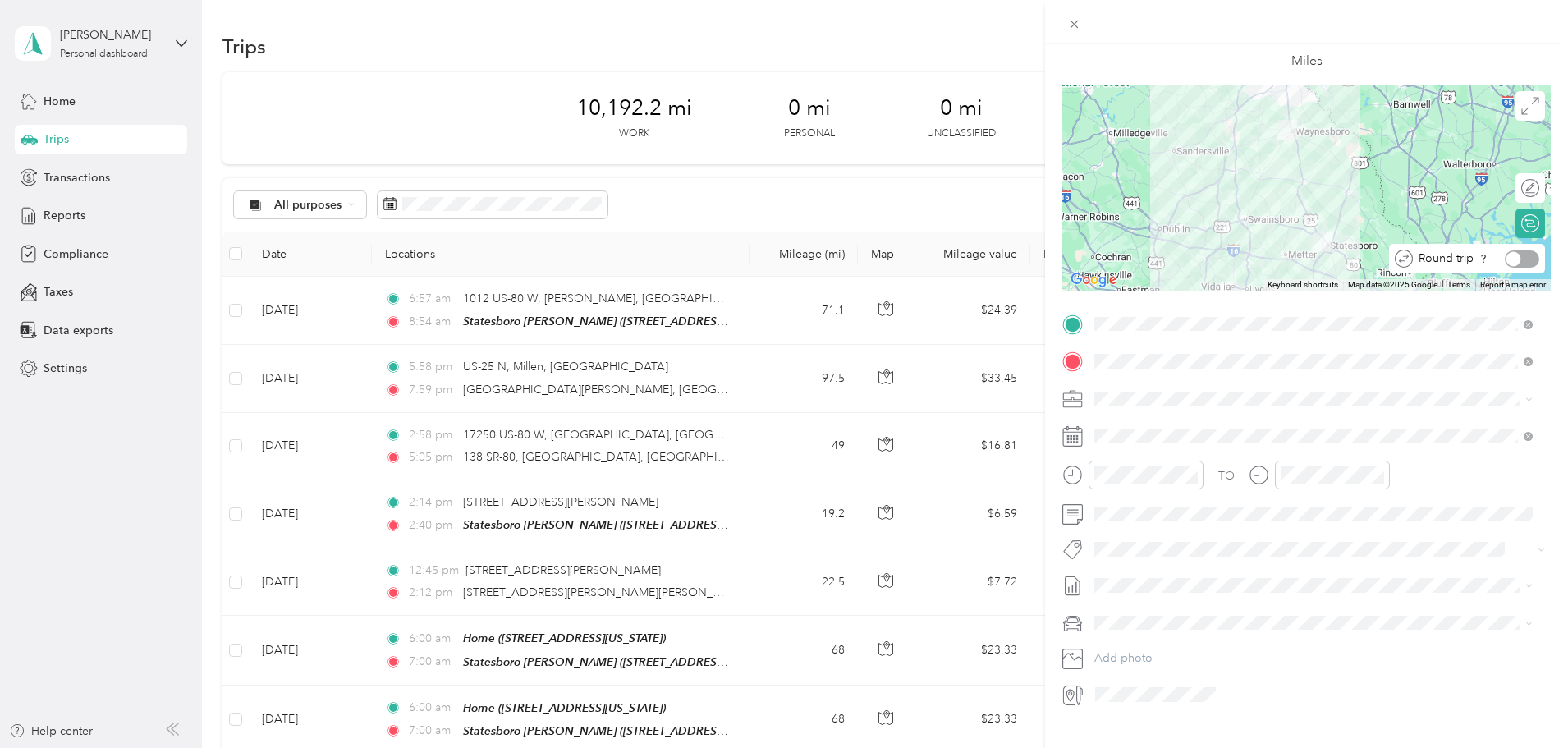
click at [1516, 262] on div at bounding box center [1522, 258] width 34 height 17
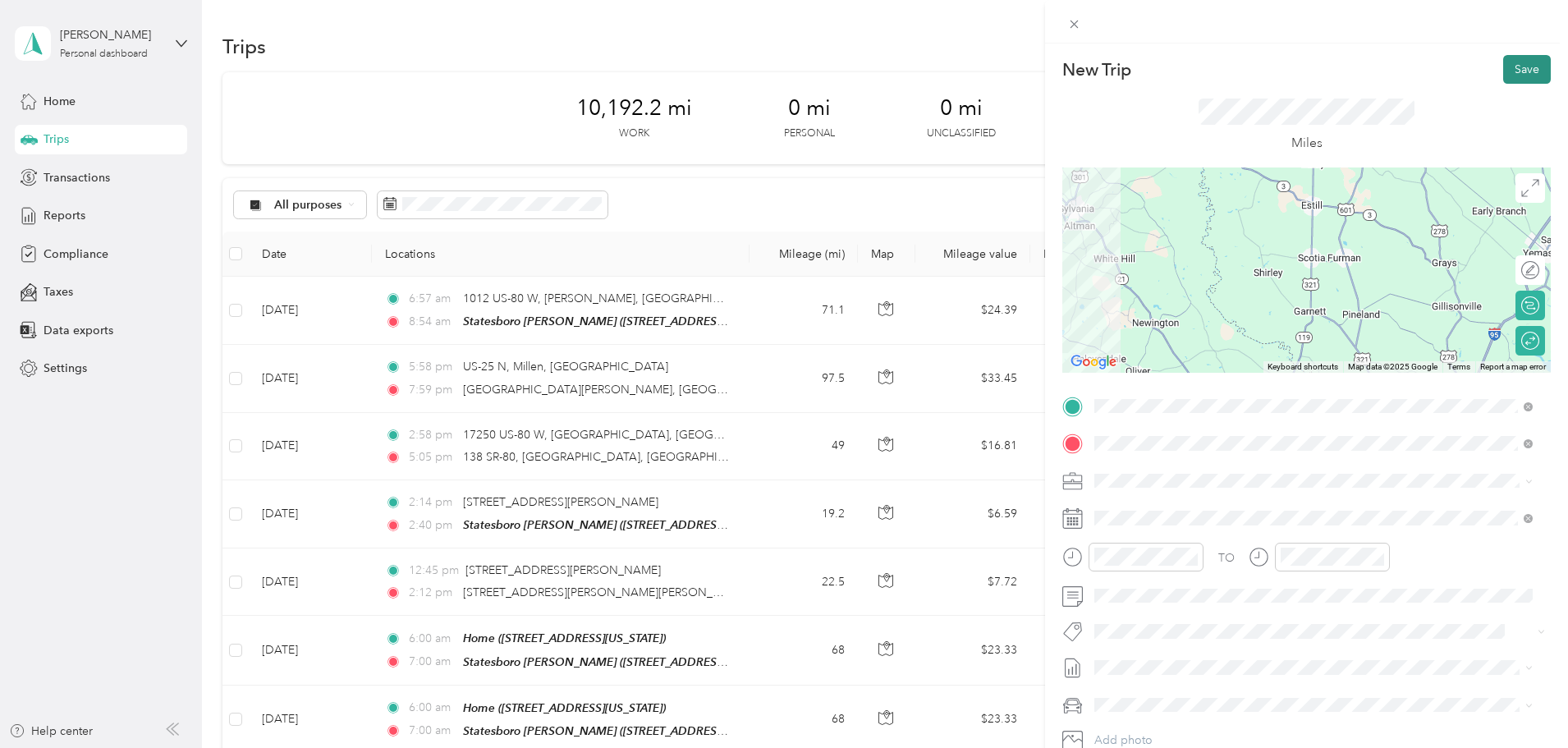
click at [1528, 80] on button "Save" at bounding box center [1527, 70] width 48 height 29
